Goal: Find specific page/section: Find specific page/section

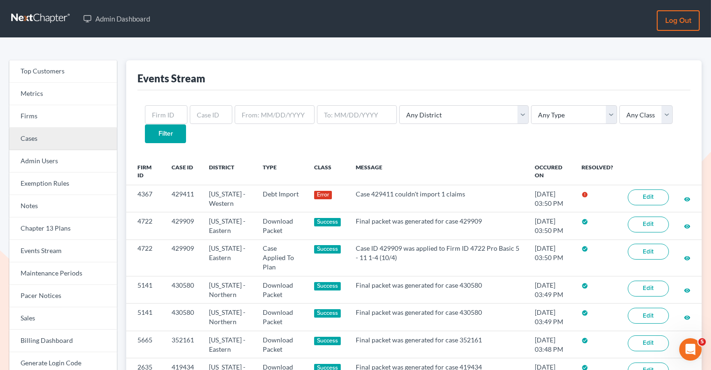
click at [91, 140] on link "Cases" at bounding box center [63, 139] width 108 height 22
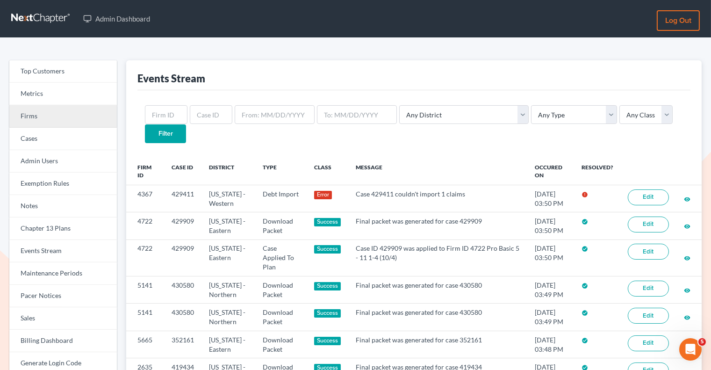
click at [91, 117] on link "Firms" at bounding box center [63, 116] width 108 height 22
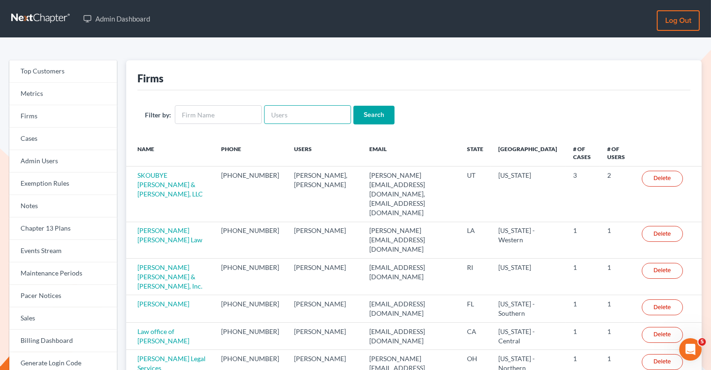
click at [290, 114] on input "text" at bounding box center [307, 114] width 87 height 19
paste input "[PERSON_NAME] [PERSON_NAME]"
type input "[PERSON_NAME] [PERSON_NAME]"
click at [374, 111] on input "Search" at bounding box center [373, 115] width 41 height 19
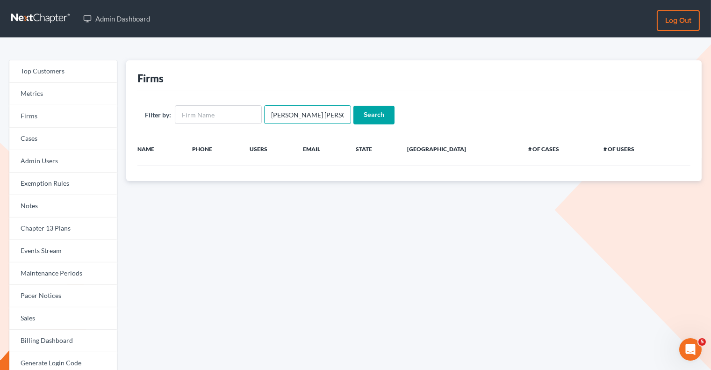
drag, startPoint x: 320, startPoint y: 116, endPoint x: 260, endPoint y: 114, distance: 59.9
click at [260, 114] on form "Filter by: [PERSON_NAME] [PERSON_NAME] Search" at bounding box center [414, 114] width 538 height 19
click at [212, 114] on input "text" at bounding box center [218, 114] width 87 height 19
paste input "J. Brad Moore"
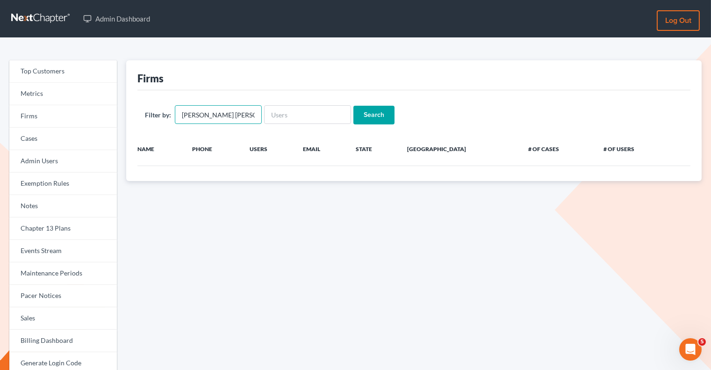
type input "J. Brad Moore"
click at [373, 110] on input "Search" at bounding box center [373, 115] width 41 height 19
drag, startPoint x: 188, startPoint y: 113, endPoint x: 169, endPoint y: 111, distance: 19.3
click at [167, 111] on div "Filter by: J. Brad Moore" at bounding box center [203, 114] width 117 height 19
click at [196, 114] on input "Brad Moore" at bounding box center [218, 114] width 87 height 19
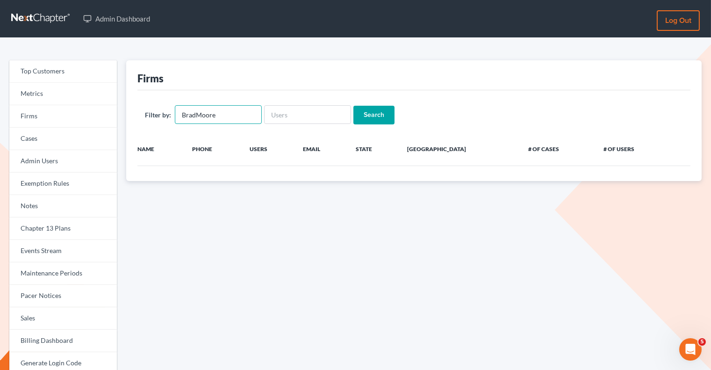
drag, startPoint x: 188, startPoint y: 113, endPoint x: 167, endPoint y: 112, distance: 21.6
click at [167, 112] on div "Filter by: BradMoore" at bounding box center [203, 114] width 117 height 19
type input "BradMoore"
click at [291, 111] on input "text" at bounding box center [307, 114] width 87 height 19
paste input "BradMoore"
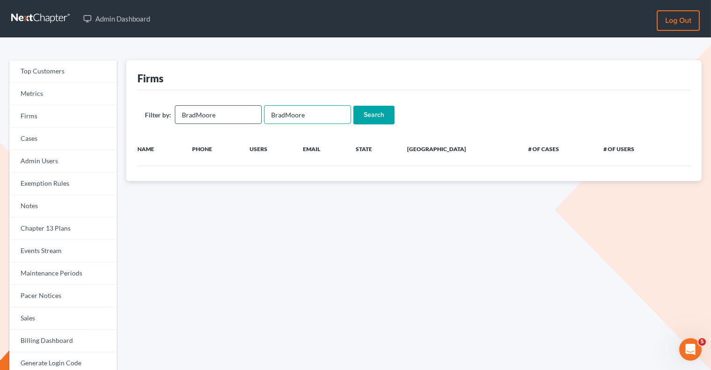
type input "BradMoore"
drag, startPoint x: 241, startPoint y: 114, endPoint x: 181, endPoint y: 113, distance: 60.3
click at [181, 113] on input "BradMoore" at bounding box center [218, 114] width 87 height 19
click at [353, 106] on input "Search" at bounding box center [373, 115] width 41 height 19
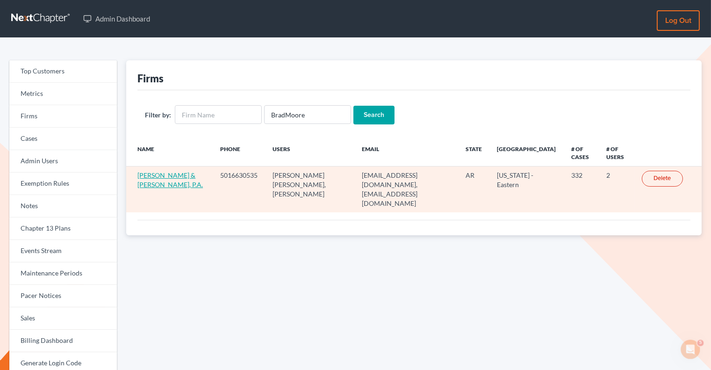
click at [146, 183] on link "[PERSON_NAME] & [PERSON_NAME], P.A." at bounding box center [169, 179] width 65 height 17
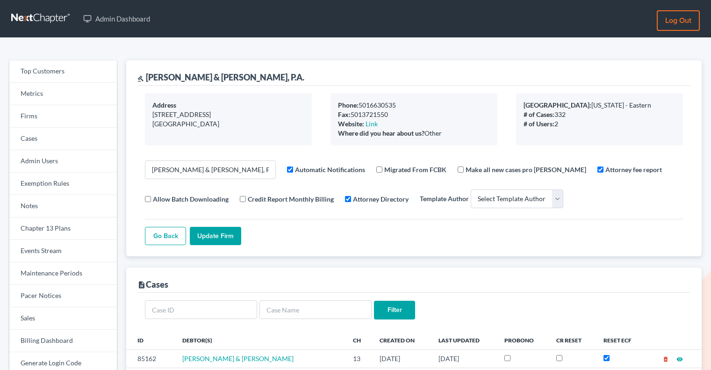
select select
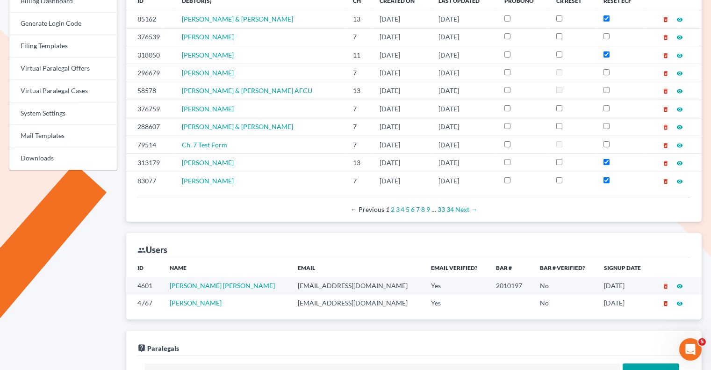
scroll to position [343, 0]
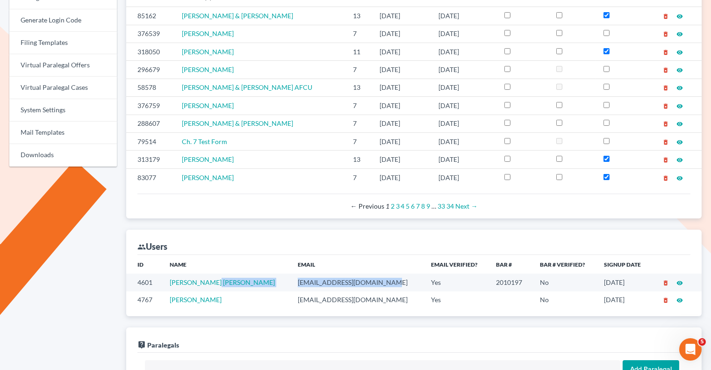
drag, startPoint x: 351, startPoint y: 274, endPoint x: 245, endPoint y: 274, distance: 105.7
click at [245, 274] on tr "4601 J. Brad Moore jbmoore@wetzelandmoore.com Yes 2010197 No 07/30/2018 delete_…" at bounding box center [414, 281] width 576 height 17
copy tr "jbmoore@wetzelandmoore.com"
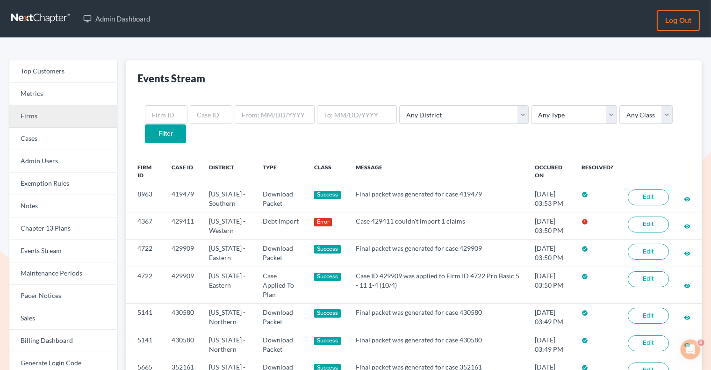
click at [82, 108] on link "Firms" at bounding box center [63, 116] width 108 height 22
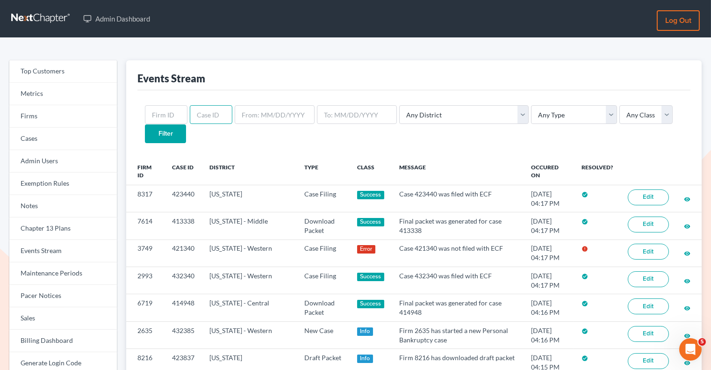
click at [203, 121] on input "text" at bounding box center [211, 114] width 43 height 19
paste input "421340"
type input "421340"
click at [186, 124] on input "Filter" at bounding box center [165, 133] width 41 height 19
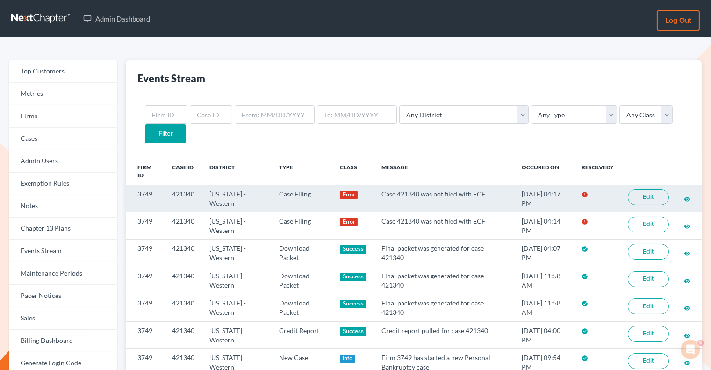
click at [634, 189] on link "Edit" at bounding box center [648, 197] width 41 height 16
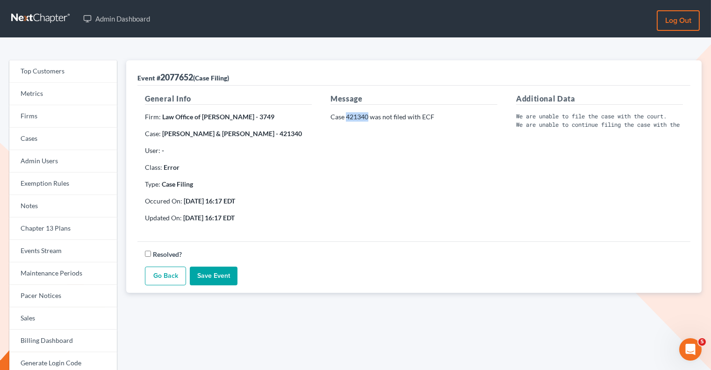
drag, startPoint x: 367, startPoint y: 119, endPoint x: 346, endPoint y: 118, distance: 21.1
click at [346, 118] on p "Case 421340 was not filed with ECF" at bounding box center [414, 116] width 167 height 9
copy p "421340"
drag, startPoint x: 251, startPoint y: 115, endPoint x: 235, endPoint y: 115, distance: 15.9
click at [235, 115] on p "Firm: Law Office of Lisa S. Tse - 3749" at bounding box center [228, 116] width 167 height 9
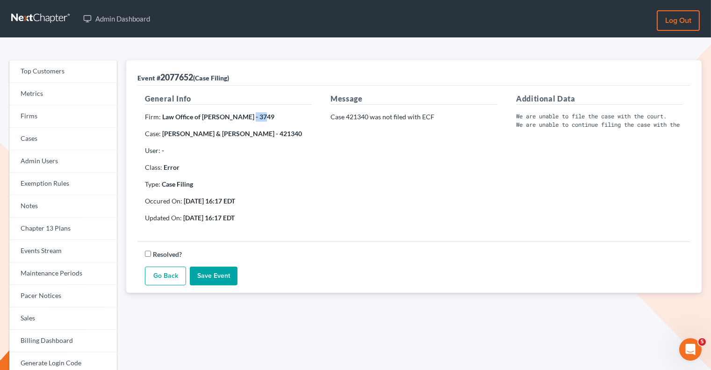
copy strong "3749"
click at [223, 125] on div "General Info Firm: Law Office of Lisa S. Tse - 3749 Case: Erik Moseid & Dianna …" at bounding box center [229, 161] width 186 height 137
drag, startPoint x: 230, startPoint y: 118, endPoint x: 162, endPoint y: 117, distance: 68.3
click at [162, 117] on strong "Law Office of Lisa S. Tse - 3749" at bounding box center [218, 117] width 112 height 8
copy strong "Law Office of Lisa S. Tse"
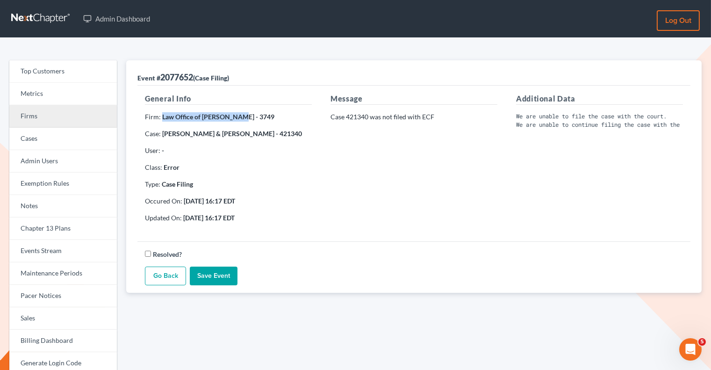
click at [91, 119] on link "Firms" at bounding box center [63, 116] width 108 height 22
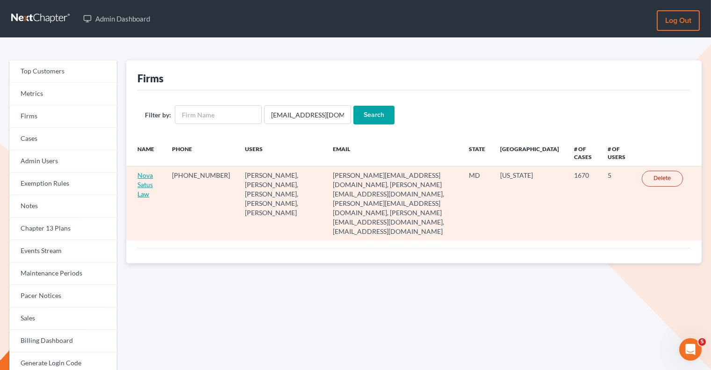
click at [147, 186] on link "Nova Satus Law" at bounding box center [144, 184] width 15 height 27
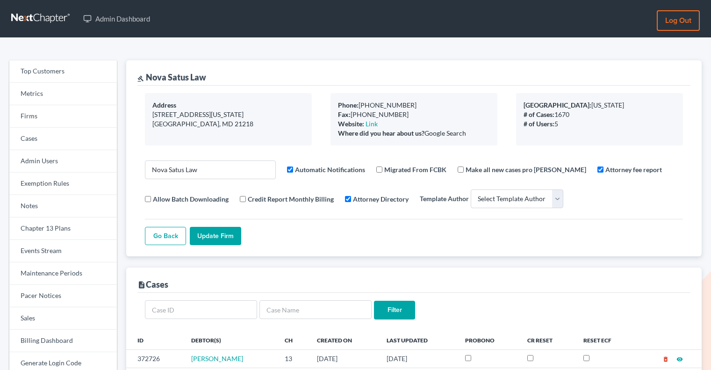
select select
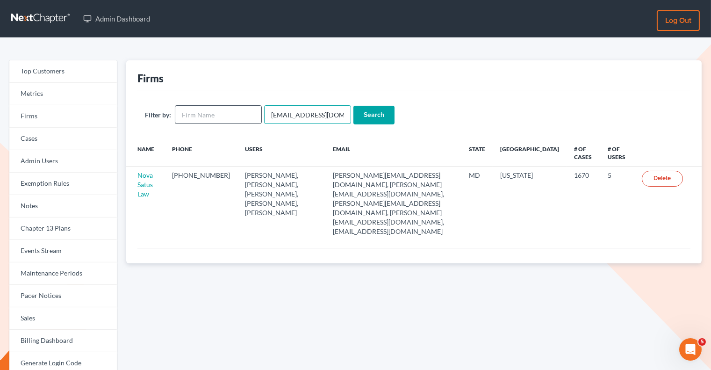
drag, startPoint x: 333, startPoint y: 116, endPoint x: 255, endPoint y: 116, distance: 78.1
click at [255, 116] on form "Filter by: emabuena@gmail.com Search" at bounding box center [414, 114] width 538 height 19
click at [223, 117] on input "text" at bounding box center [218, 114] width 87 height 19
paste input "Law Office of Lisa S. Tse"
type input "Law Office of Lisa S. Tse"
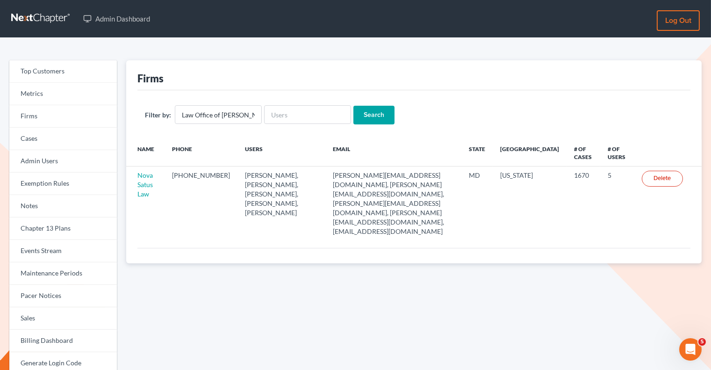
click at [364, 115] on input "Search" at bounding box center [373, 115] width 41 height 19
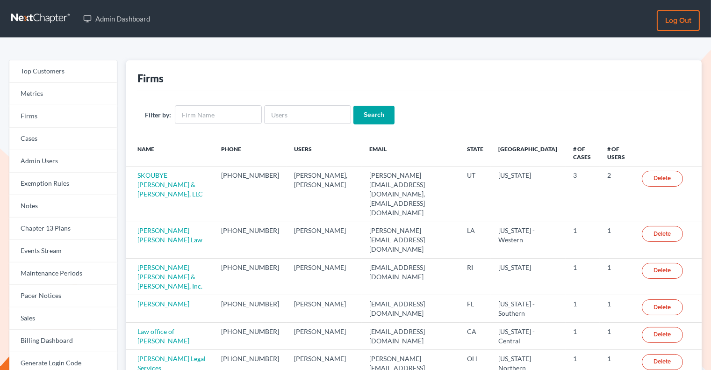
click at [278, 114] on input "text" at bounding box center [307, 114] width 87 height 19
type input "[EMAIL_ADDRESS][DOMAIN_NAME]"
click at [366, 113] on input "Search" at bounding box center [373, 115] width 41 height 19
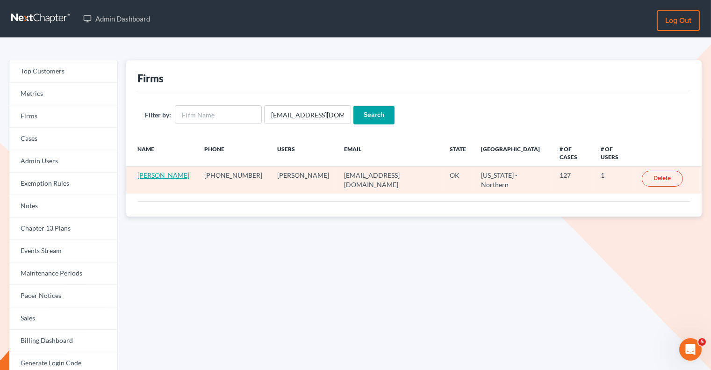
click at [148, 171] on link "James Stamper" at bounding box center [163, 175] width 52 height 8
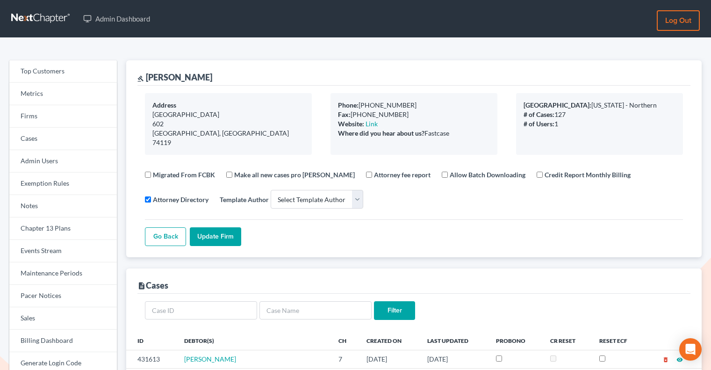
select select
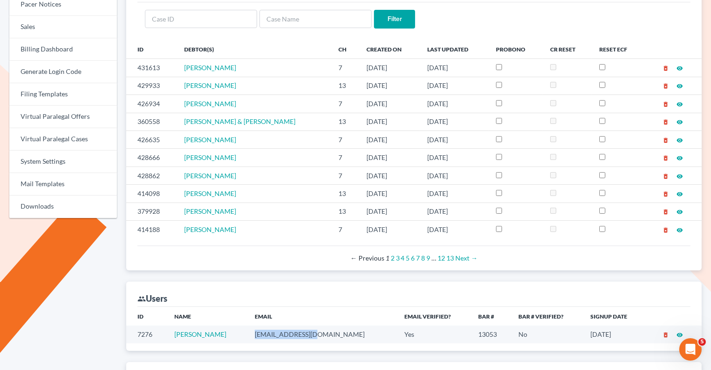
drag, startPoint x: 323, startPoint y: 314, endPoint x: 251, endPoint y: 315, distance: 72.5
click at [251, 325] on tr "7276 James Stamper jwstamper@aol.com Yes 13053 No 10/27/2019 delete_forever vis…" at bounding box center [414, 333] width 576 height 17
copy tr "jwstamper@aol.com"
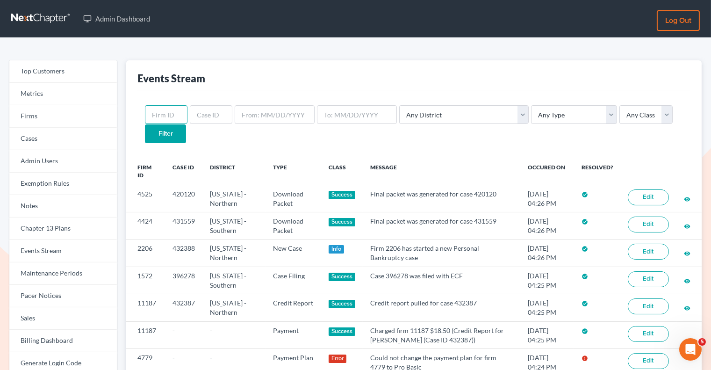
click at [175, 116] on input "text" at bounding box center [166, 114] width 43 height 19
paste input "4779"
type input "4779"
drag, startPoint x: 171, startPoint y: 118, endPoint x: 149, endPoint y: 115, distance: 22.3
click at [149, 115] on input "4779" at bounding box center [166, 114] width 43 height 19
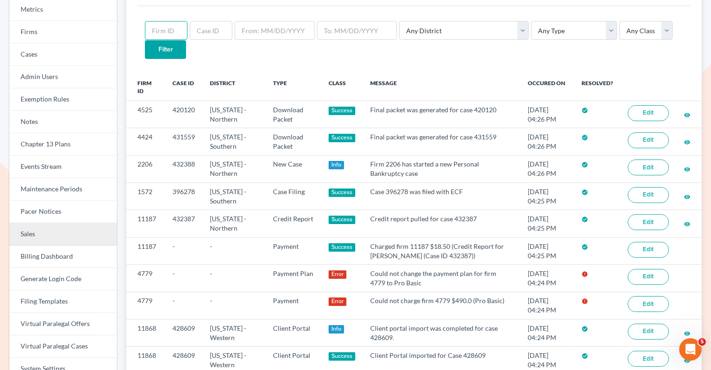
scroll to position [90, 0]
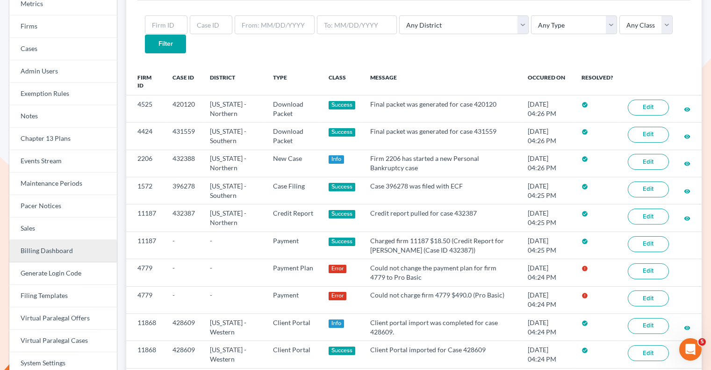
click at [59, 248] on link "Billing Dashboard" at bounding box center [63, 251] width 108 height 22
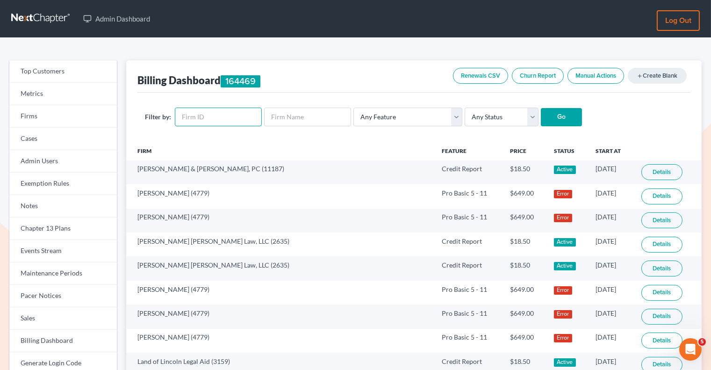
click at [192, 122] on input "text" at bounding box center [218, 117] width 87 height 19
paste input "4779"
type input "4779"
click at [551, 119] on input "Go" at bounding box center [561, 117] width 41 height 19
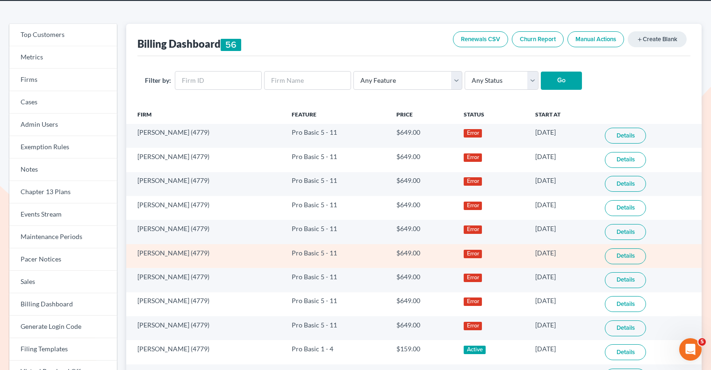
scroll to position [34, 0]
